Goal: Transaction & Acquisition: Obtain resource

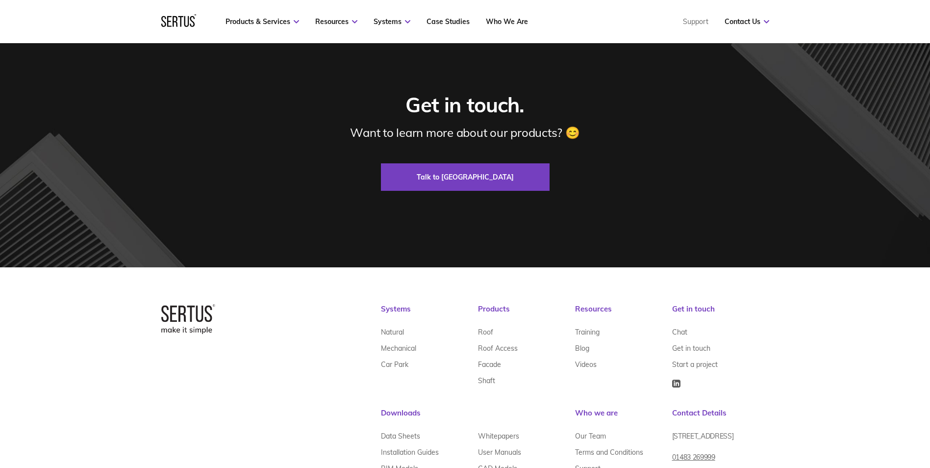
scroll to position [2970, 0]
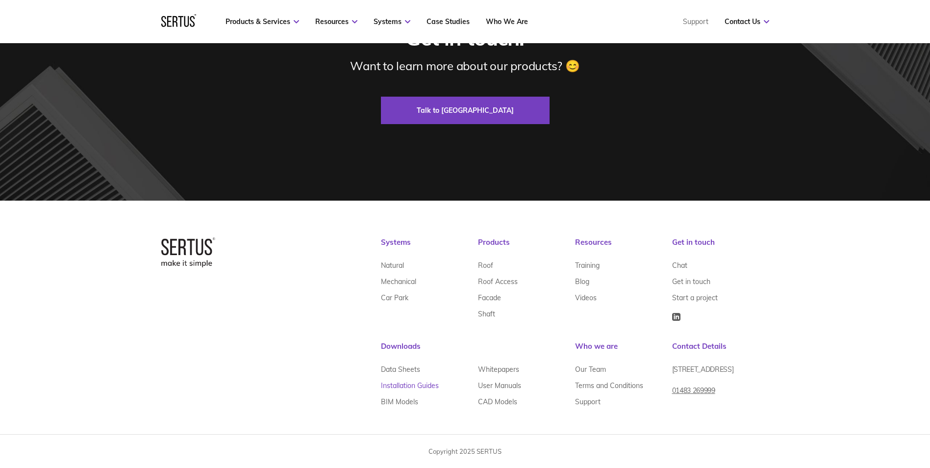
click at [408, 383] on link "Installation Guides" at bounding box center [410, 385] width 58 height 16
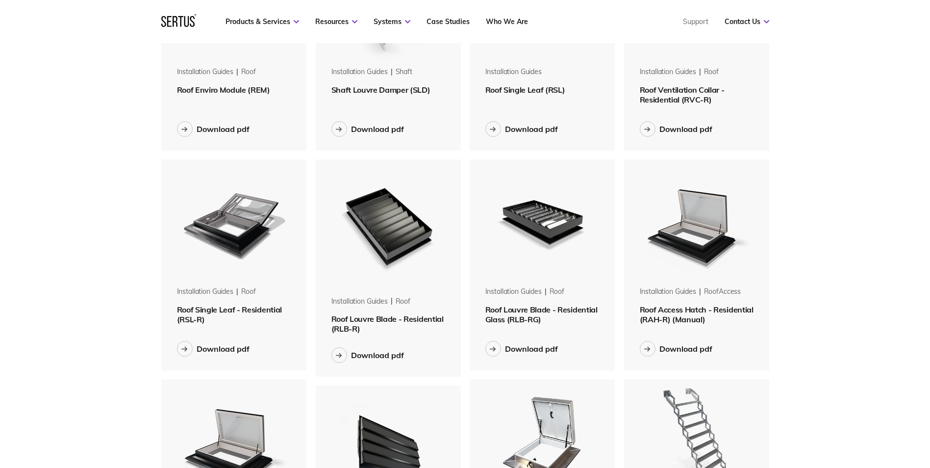
scroll to position [245, 0]
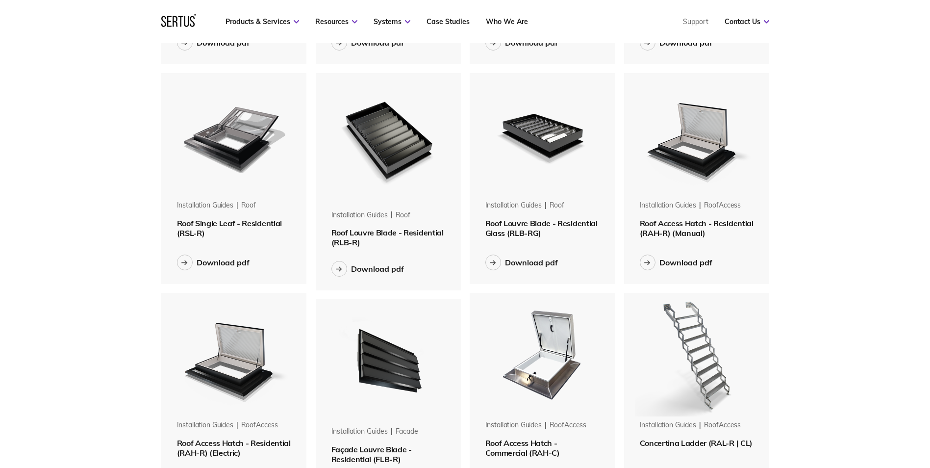
click at [551, 397] on img at bounding box center [542, 355] width 124 height 124
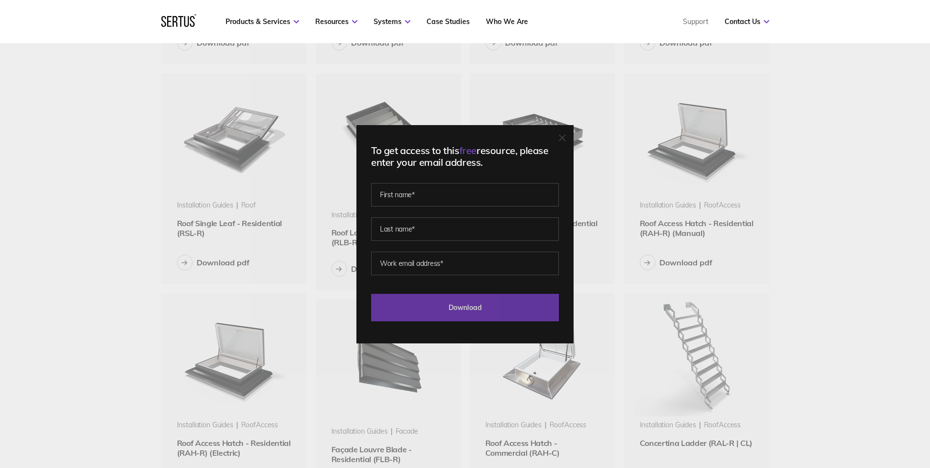
click at [460, 309] on input "Download" at bounding box center [465, 307] width 188 height 27
click at [565, 135] on icon at bounding box center [562, 138] width 6 height 6
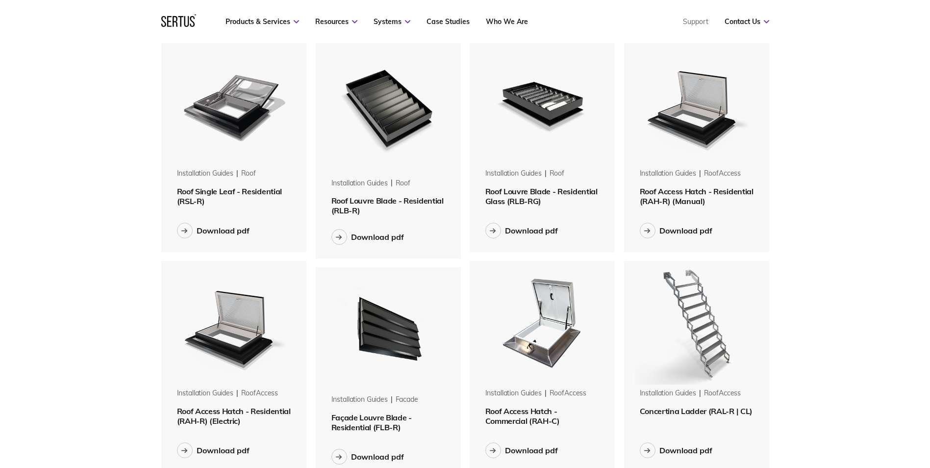
scroll to position [294, 0]
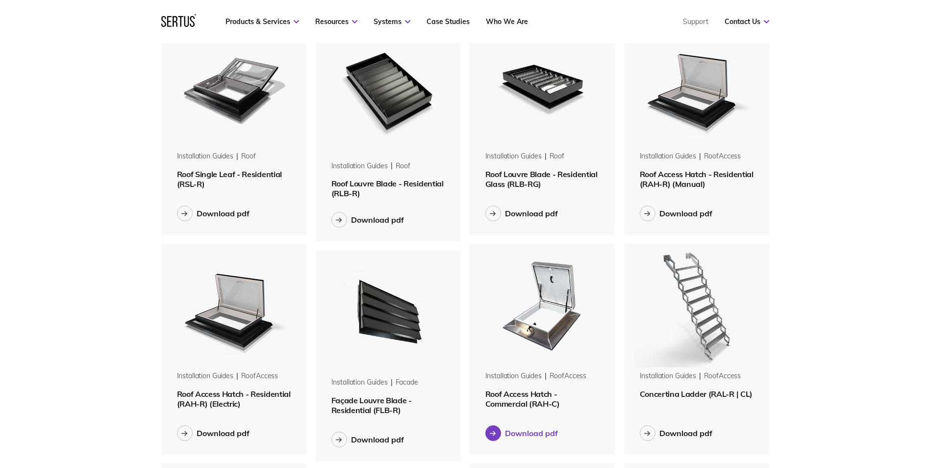
click at [495, 431] on icon at bounding box center [493, 432] width 6 height 5
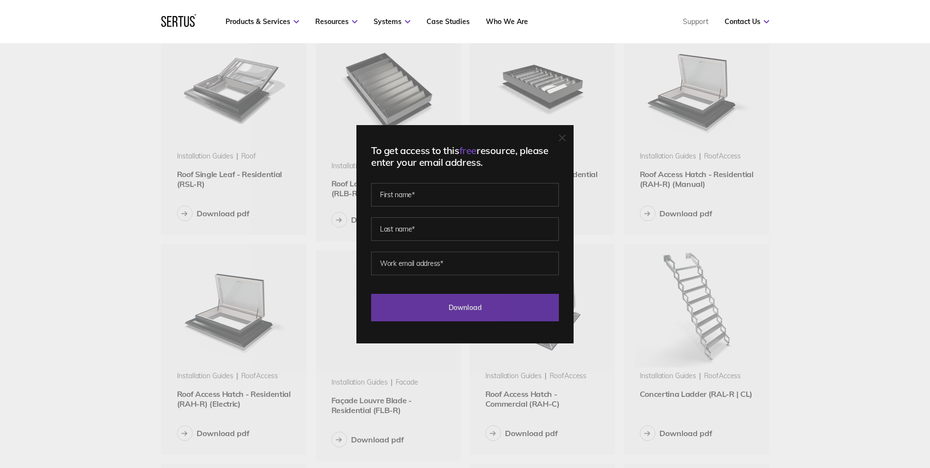
click at [460, 303] on input "Download" at bounding box center [465, 307] width 188 height 27
drag, startPoint x: 919, startPoint y: 0, endPoint x: 130, endPoint y: 182, distance: 809.5
click at [130, 182] on div "To get access to this free resource, please enter your email address. Please co…" at bounding box center [465, 234] width 930 height 468
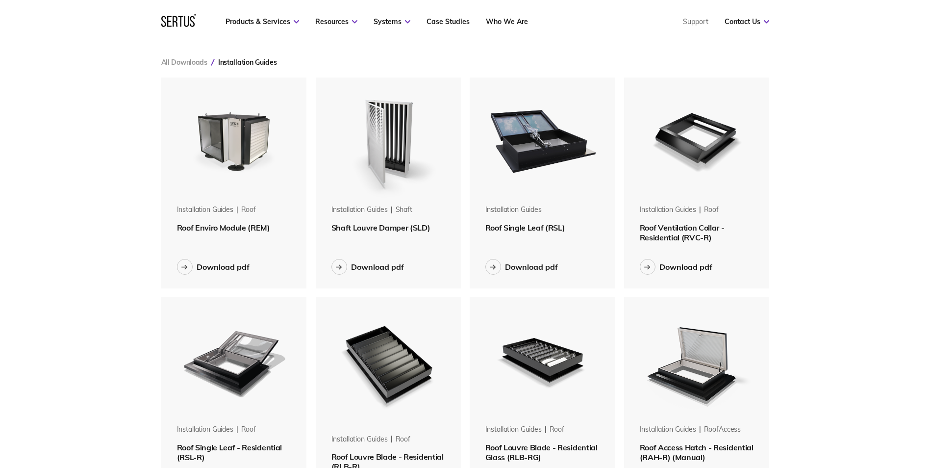
scroll to position [0, 0]
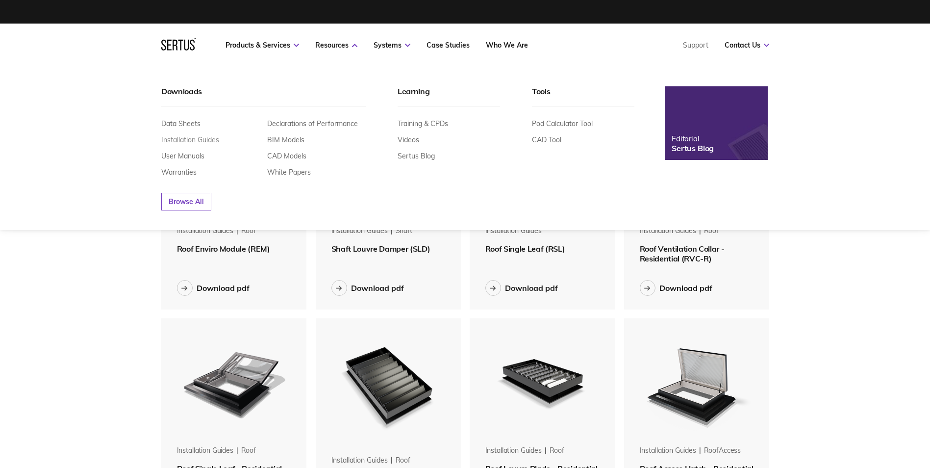
click at [188, 138] on link "Installation Guides" at bounding box center [190, 139] width 58 height 9
click at [189, 124] on link "Data Sheets" at bounding box center [180, 123] width 39 height 9
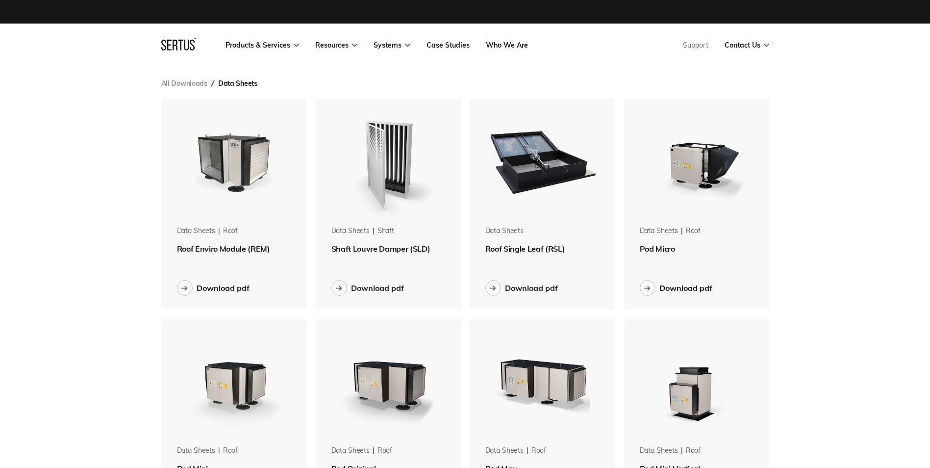
scroll to position [1331, 623]
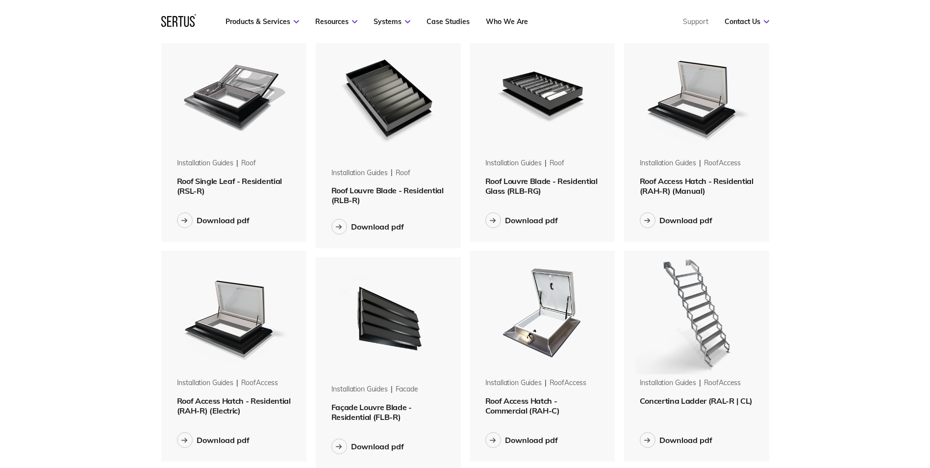
scroll to position [294, 0]
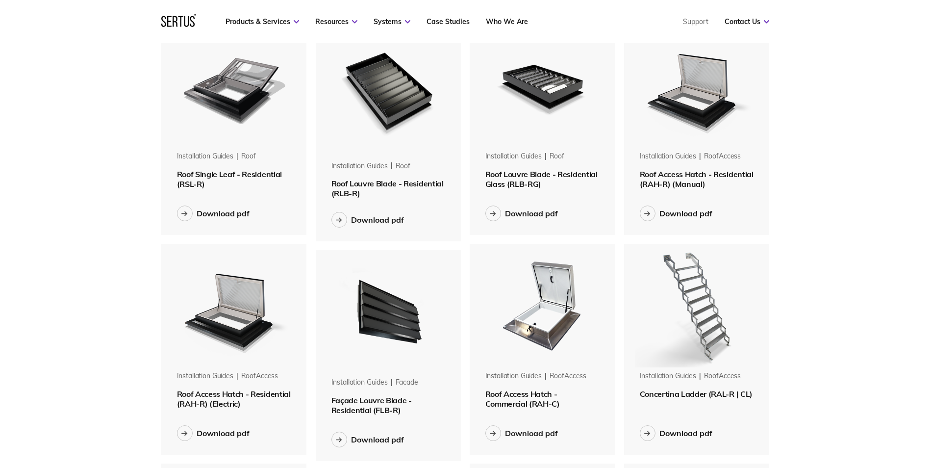
click at [543, 343] on img at bounding box center [542, 306] width 124 height 124
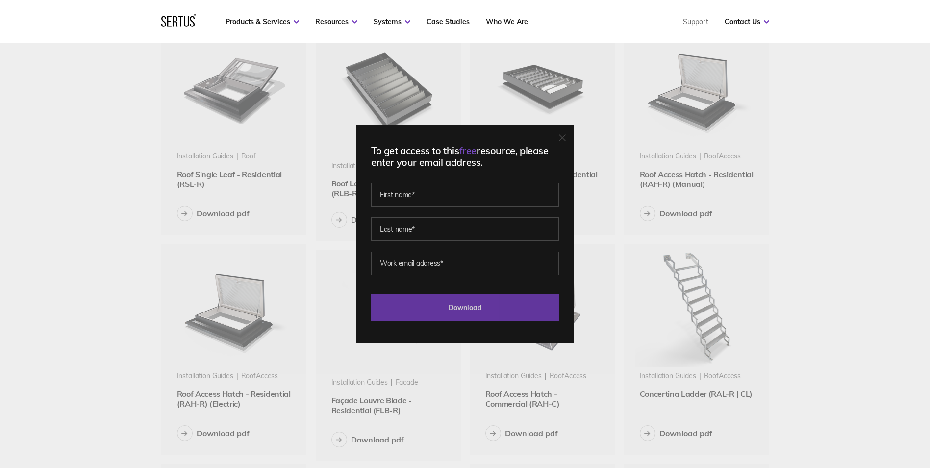
click at [470, 301] on input "Download" at bounding box center [465, 307] width 188 height 27
click at [66, 195] on div "To get access to this free resource, please enter your email address. Please co…" at bounding box center [465, 234] width 930 height 468
